Goal: Task Accomplishment & Management: Complete application form

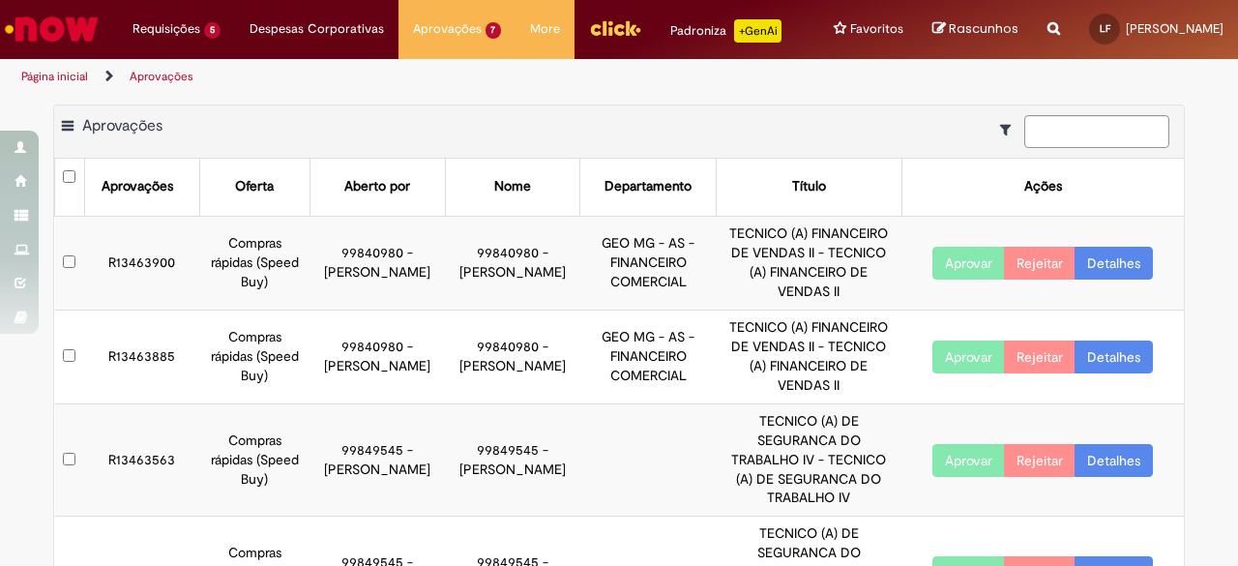
click at [957, 279] on button "Aprovar" at bounding box center [968, 263] width 73 height 33
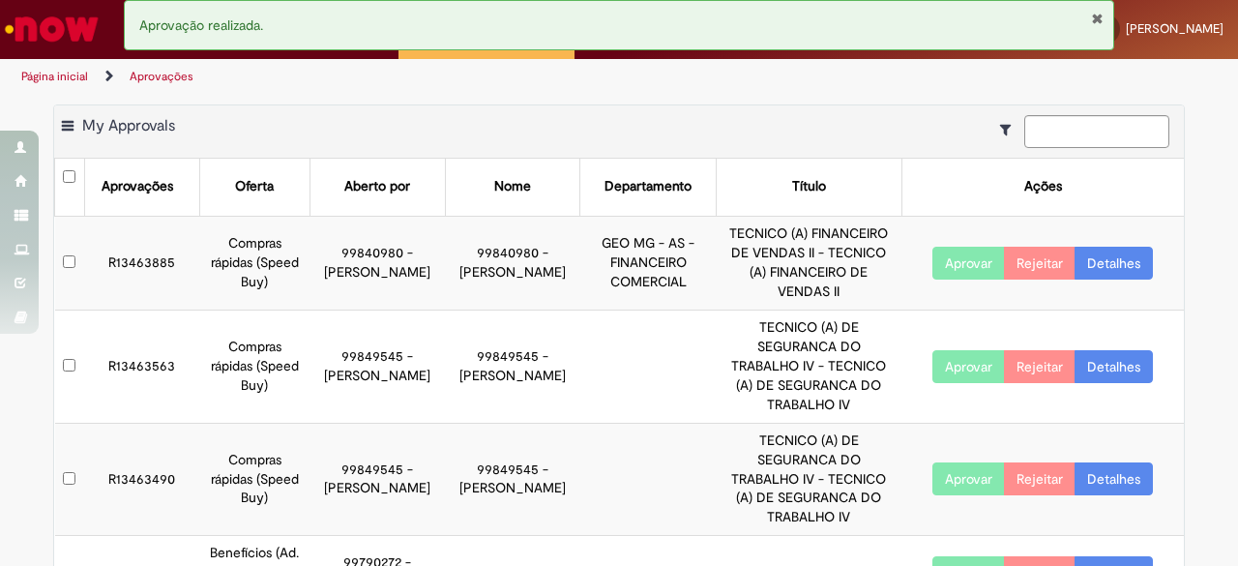
click at [953, 279] on button "Aprovar" at bounding box center [968, 263] width 73 height 33
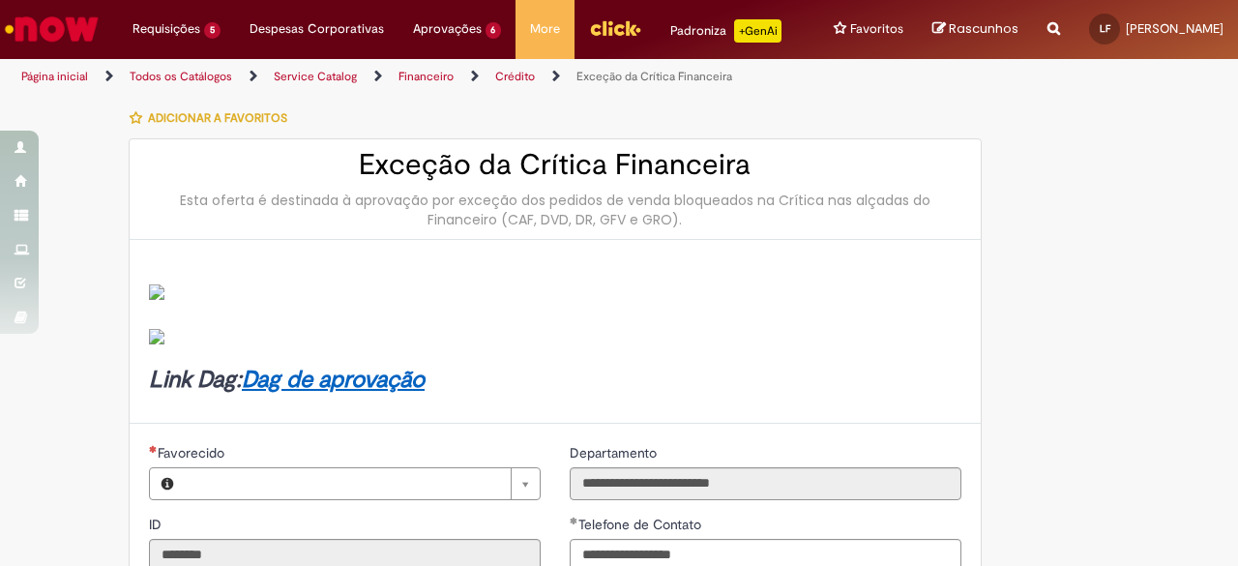
type input "**********"
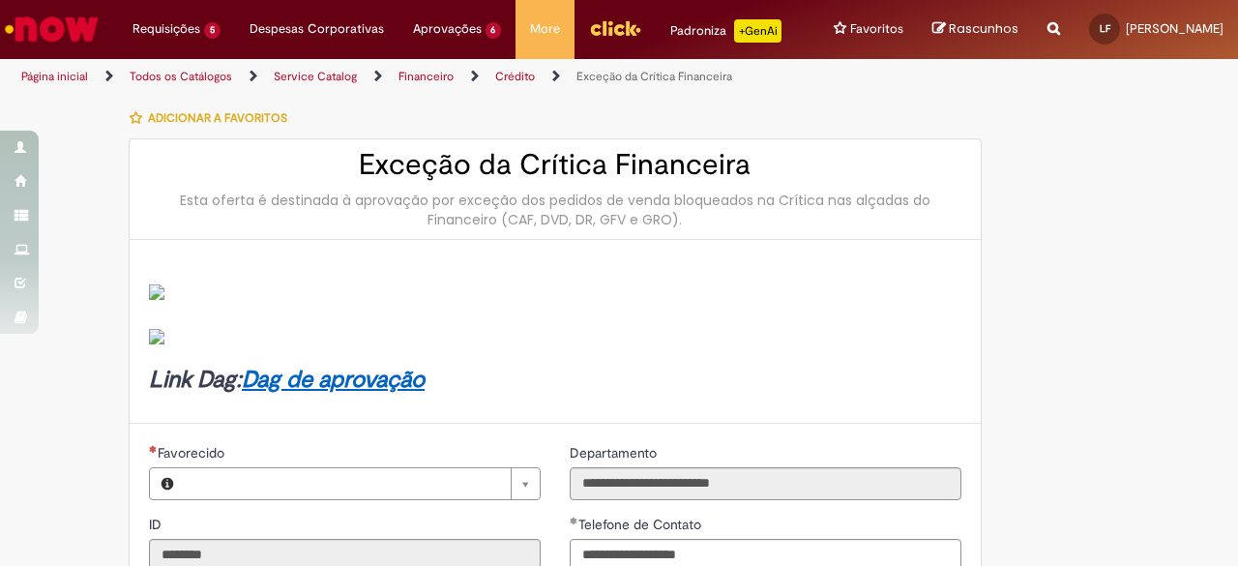
type input "**********"
